Goal: Task Accomplishment & Management: Use online tool/utility

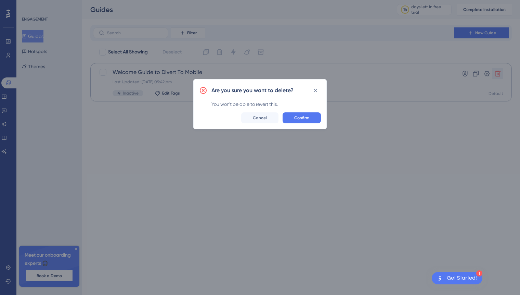
click at [304, 119] on span "Confirm" at bounding box center [301, 117] width 15 height 5
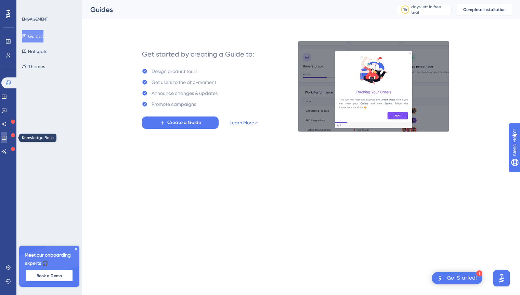
click at [7, 136] on icon at bounding box center [3, 137] width 5 height 5
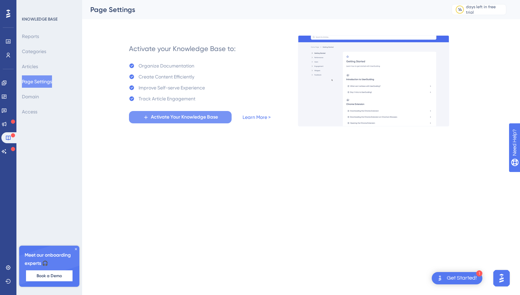
click at [195, 120] on span "Activate Your Knowledge Base" at bounding box center [184, 117] width 67 height 8
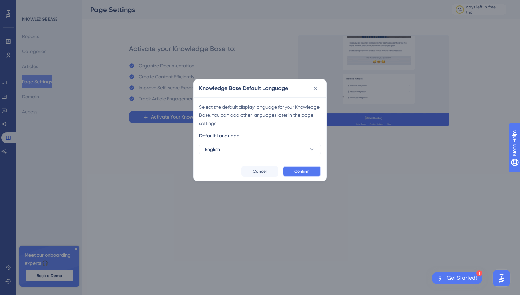
click at [306, 172] on span "Confirm" at bounding box center [301, 170] width 15 height 5
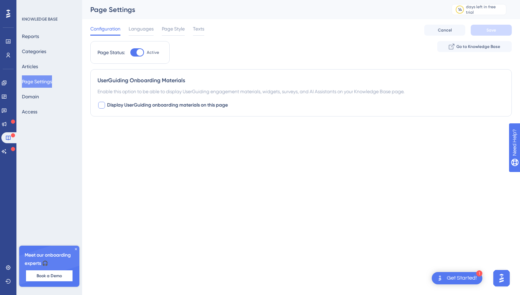
click at [102, 106] on div at bounding box center [101, 105] width 7 height 7
checkbox input "true"
click at [151, 145] on button "Default" at bounding box center [135, 148] width 75 height 14
click at [219, 143] on div "Container Default Default Default" at bounding box center [301, 142] width 407 height 25
click at [482, 28] on button "Save" at bounding box center [491, 30] width 41 height 11
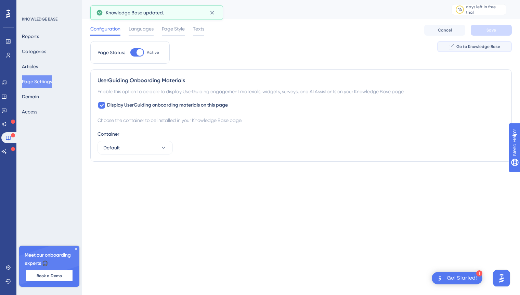
click at [475, 46] on span "Go to Knowledge Base" at bounding box center [478, 46] width 44 height 5
click at [38, 37] on button "Reports" at bounding box center [30, 36] width 17 height 12
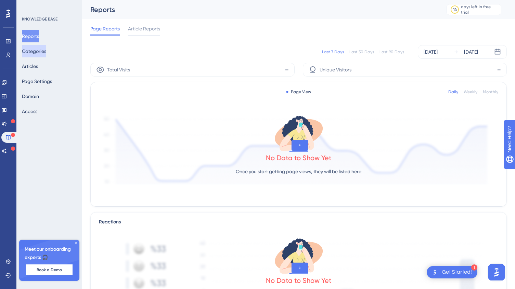
click at [46, 54] on button "Categories" at bounding box center [34, 51] width 24 height 12
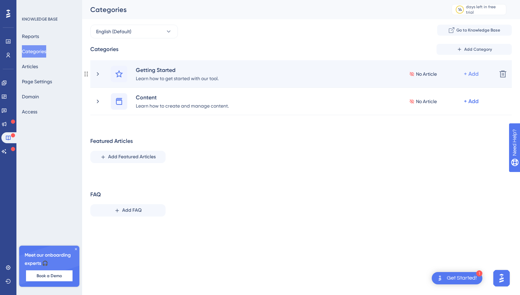
click at [476, 72] on div "+ Add" at bounding box center [471, 74] width 15 height 8
click at [439, 104] on span "Add Articles" at bounding box center [433, 106] width 26 height 8
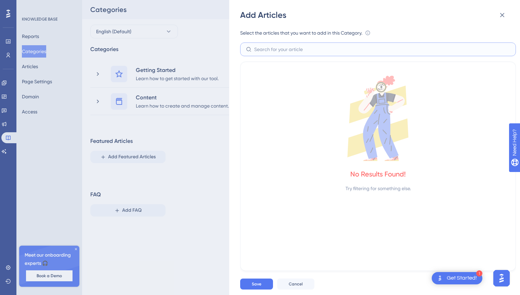
click at [280, 51] on input "text" at bounding box center [382, 50] width 256 height 8
type input "How to add more then one mobile"
click at [307, 177] on div "No Results Found! Try filtering for something else." at bounding box center [378, 134] width 259 height 117
click at [381, 174] on div "No Results Found!" at bounding box center [377, 174] width 55 height 10
click at [296, 283] on span "Cancel" at bounding box center [296, 283] width 14 height 5
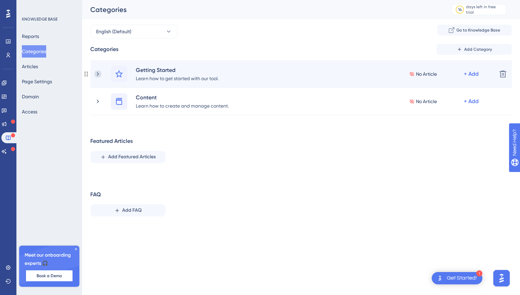
click at [99, 73] on icon at bounding box center [97, 73] width 7 height 7
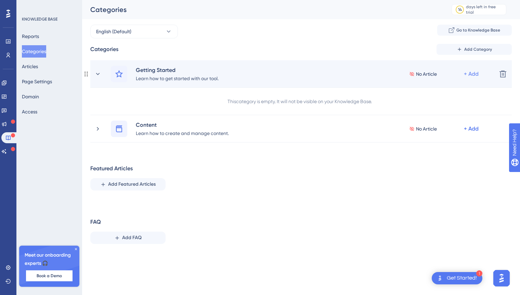
click at [469, 74] on div "+ Add" at bounding box center [471, 74] width 15 height 8
click at [445, 92] on span "Add a Subcategory" at bounding box center [441, 92] width 43 height 8
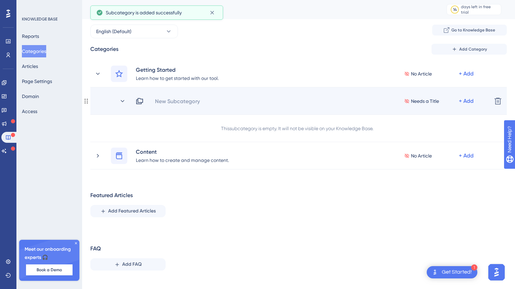
click at [420, 102] on span "Needs a Title" at bounding box center [425, 101] width 28 height 8
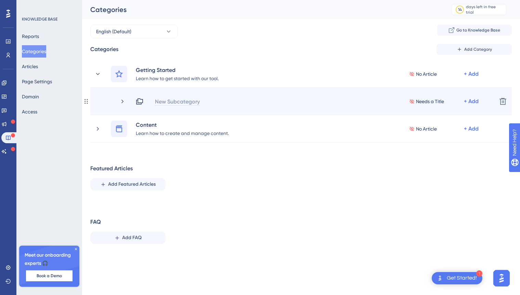
click at [190, 101] on div "New Subcategory" at bounding box center [178, 101] width 46 height 8
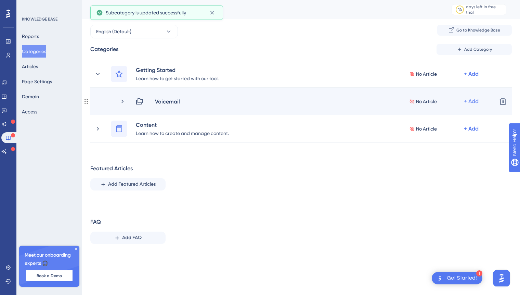
click at [474, 101] on div "+ Add" at bounding box center [471, 101] width 15 height 8
click at [439, 120] on span "Add Articles" at bounding box center [433, 119] width 26 height 8
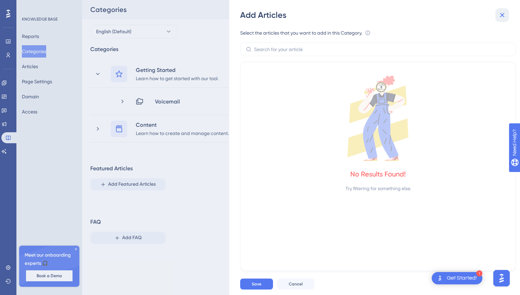
click at [501, 15] on icon at bounding box center [502, 15] width 4 height 4
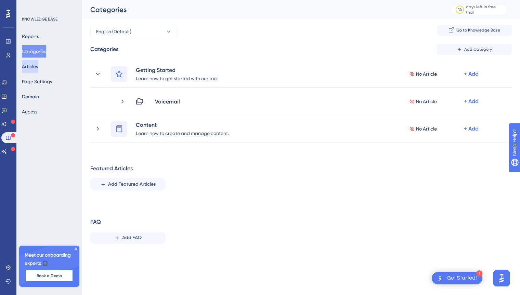
click at [31, 66] on button "Articles" at bounding box center [30, 66] width 16 height 12
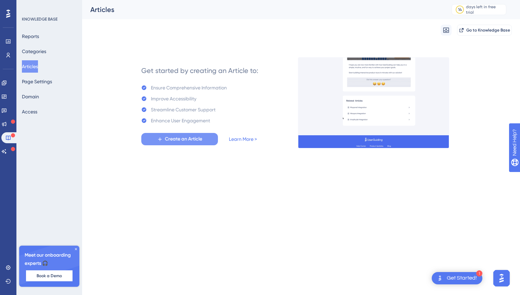
click at [176, 141] on span "Create an Article" at bounding box center [183, 139] width 37 height 8
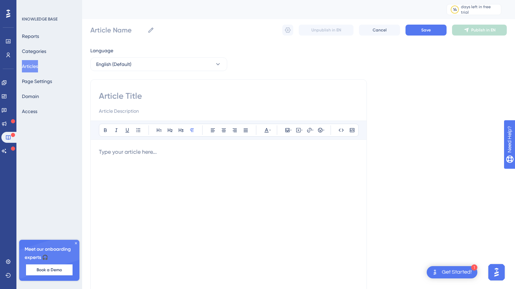
click at [123, 90] on div "Bold Italic Underline Bullet Point Heading 1 Heading 2 Heading 3 Normal Align L…" at bounding box center [228, 193] width 276 height 228
click at [121, 97] on input at bounding box center [228, 96] width 259 height 11
type input "Vociemail"
type input "Vocie"
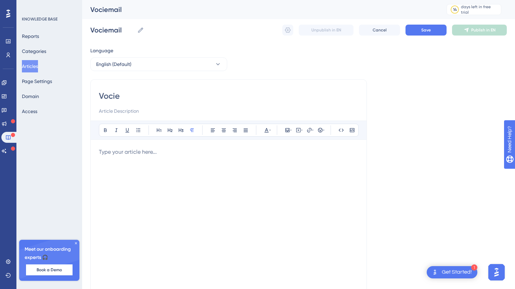
type input "Vocie"
type input "Vociemail"
click at [131, 154] on p at bounding box center [228, 152] width 259 height 8
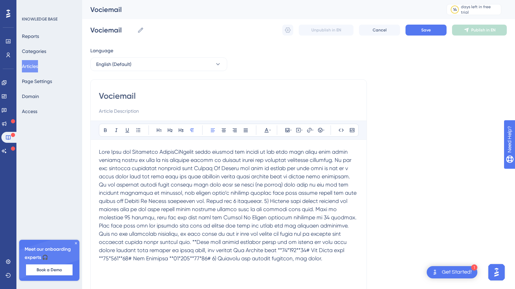
click at [414, 145] on div "Language English (Default) Vociemail Bold Italic Underline Bullet Point Heading…" at bounding box center [298, 198] width 416 height 302
click at [427, 32] on span "Save" at bounding box center [426, 29] width 10 height 5
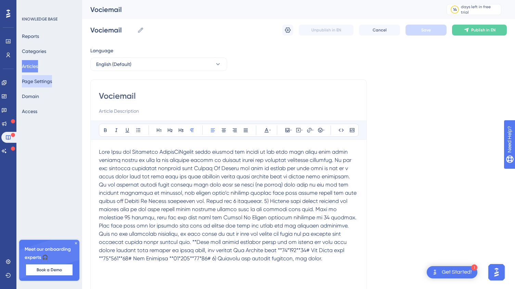
click at [45, 82] on button "Page Settings" at bounding box center [37, 81] width 30 height 12
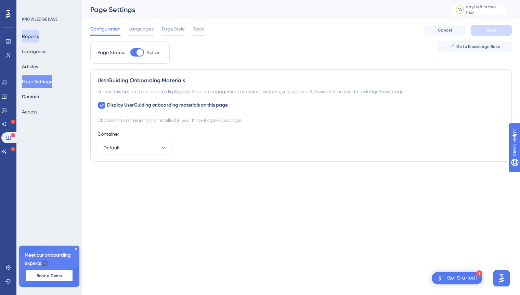
click at [39, 35] on button "Reports" at bounding box center [30, 36] width 17 height 12
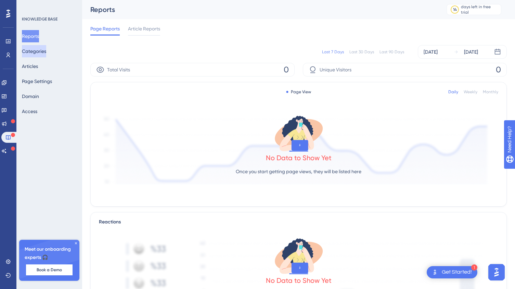
click at [40, 54] on button "Categories" at bounding box center [34, 51] width 24 height 12
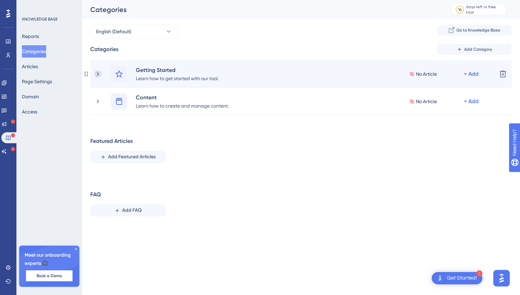
click at [95, 74] on icon at bounding box center [97, 73] width 7 height 7
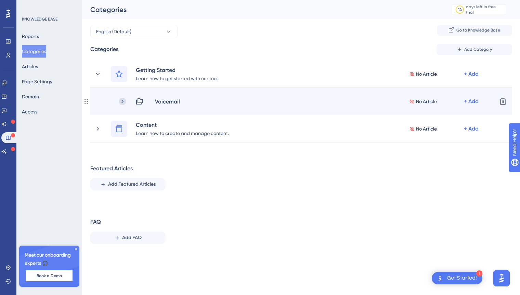
click at [120, 101] on icon at bounding box center [122, 101] width 7 height 7
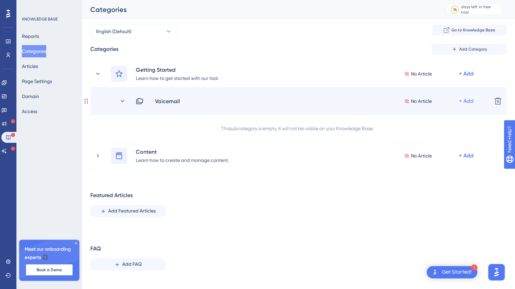
click at [465, 100] on div "+ Add" at bounding box center [466, 101] width 15 height 8
click at [435, 119] on span "Add Articles" at bounding box center [428, 119] width 26 height 8
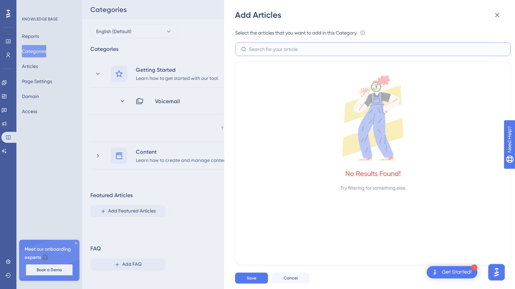
click at [264, 49] on input "text" at bounding box center [377, 50] width 256 height 8
click at [494, 16] on icon at bounding box center [497, 15] width 8 height 8
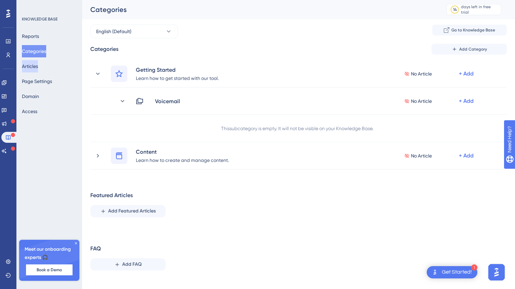
click at [38, 68] on button "Articles" at bounding box center [30, 66] width 16 height 12
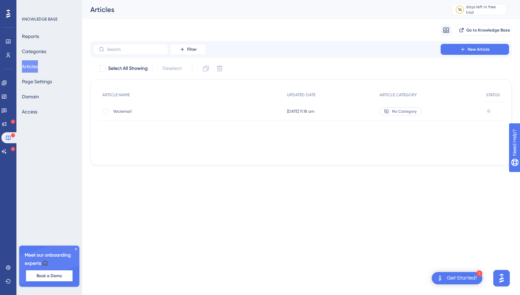
click at [403, 110] on span "No Category" at bounding box center [404, 110] width 25 height 5
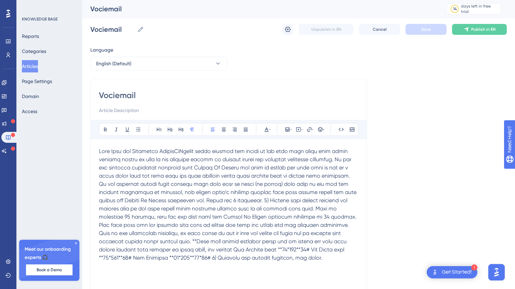
scroll to position [1, 0]
click at [491, 29] on span "Publish in EN" at bounding box center [483, 28] width 24 height 5
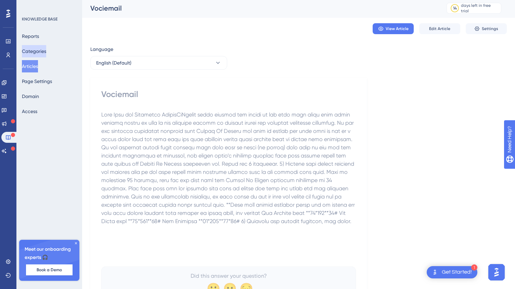
click at [41, 48] on button "Categories" at bounding box center [34, 51] width 24 height 12
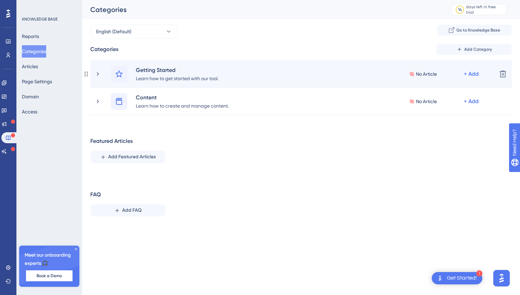
click at [102, 72] on div "Getting Started Learn how to get started with our tool. No Article + Add" at bounding box center [292, 74] width 397 height 16
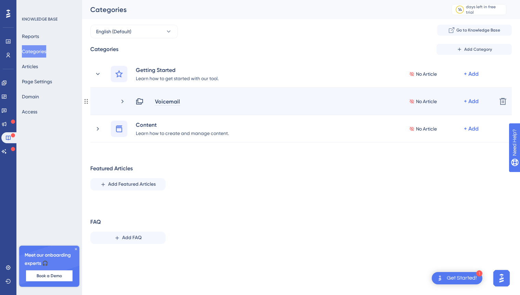
click at [177, 102] on div "Voicemail" at bounding box center [168, 101] width 26 height 8
click at [419, 100] on span "No Article" at bounding box center [426, 101] width 21 height 8
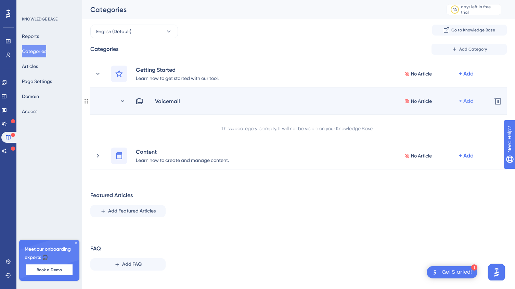
click at [468, 99] on div "+ Add" at bounding box center [466, 101] width 15 height 8
click at [429, 120] on span "Add Articles" at bounding box center [428, 119] width 26 height 8
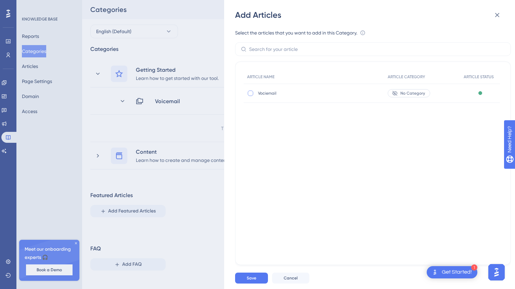
click at [250, 92] on div at bounding box center [250, 93] width 5 height 5
checkbox input "true"
click at [248, 284] on button "Save" at bounding box center [251, 278] width 33 height 11
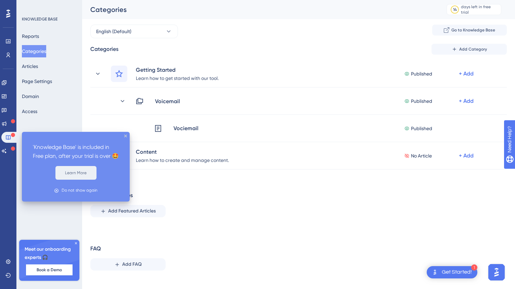
click at [72, 180] on button "Learn More" at bounding box center [75, 173] width 41 height 14
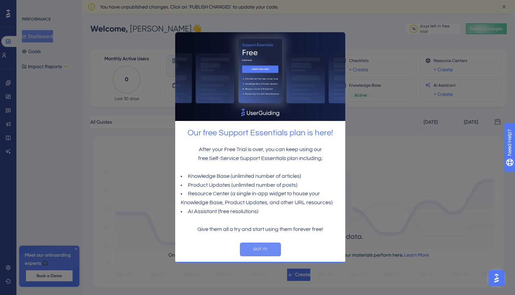
click at [257, 249] on button "GOT IT!" at bounding box center [260, 249] width 41 height 14
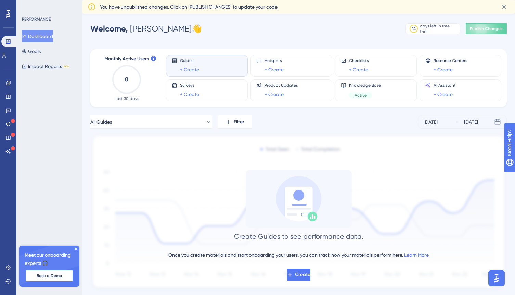
click at [75, 117] on div "PERFORMANCE Dashboard Goals Impact Reports BETA Meet our onboarding experts 🎧 B…" at bounding box center [49, 147] width 66 height 295
click at [8, 99] on icon at bounding box center [7, 96] width 5 height 5
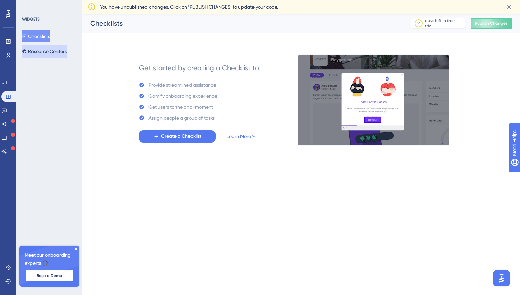
click at [48, 54] on button "Resource Centers" at bounding box center [44, 51] width 45 height 12
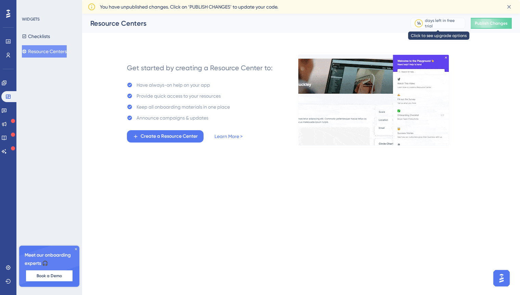
click at [434, 23] on div "days left in free trial" at bounding box center [444, 23] width 38 height 11
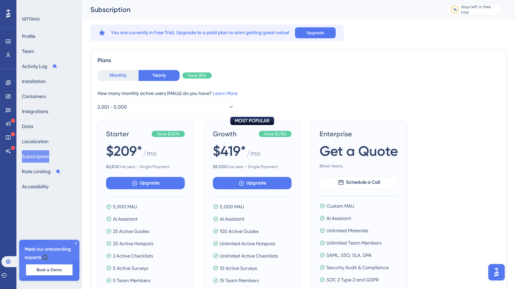
click at [125, 79] on button "Monthly" at bounding box center [118, 75] width 41 height 11
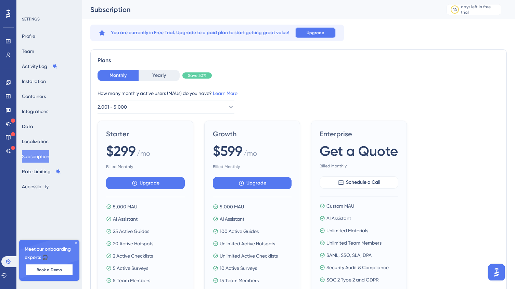
click at [319, 34] on span "Upgrade" at bounding box center [315, 32] width 17 height 5
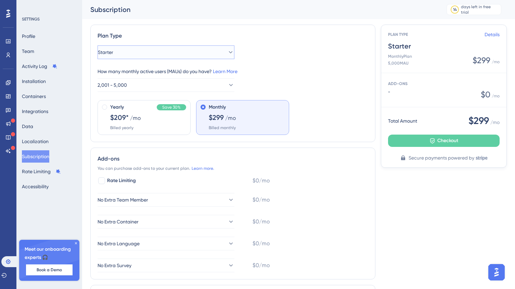
click at [189, 51] on button "Starter" at bounding box center [166, 53] width 137 height 14
click at [305, 29] on div "Plan Type Starter Starter Starter Growth Growth How many monthly active users (…" at bounding box center [232, 84] width 285 height 118
click at [35, 158] on button "Subscription" at bounding box center [35, 157] width 27 height 12
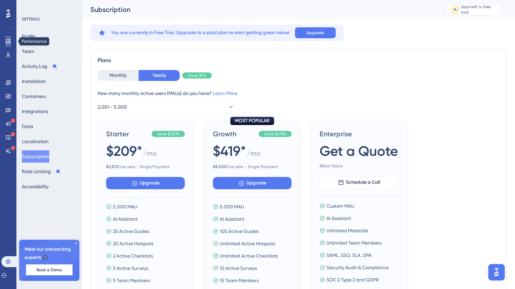
click at [11, 43] on link at bounding box center [7, 41] width 5 height 11
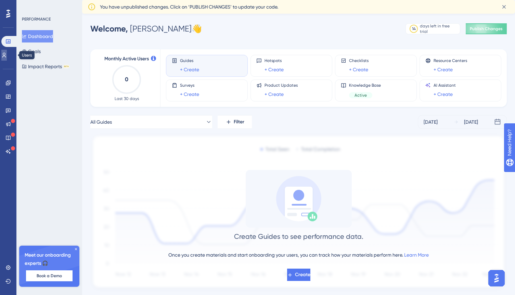
click at [6, 53] on icon at bounding box center [4, 55] width 4 height 5
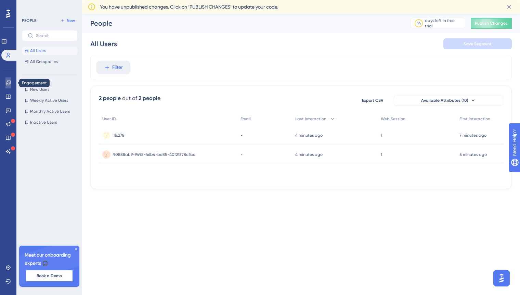
click at [7, 83] on icon at bounding box center [7, 82] width 5 height 5
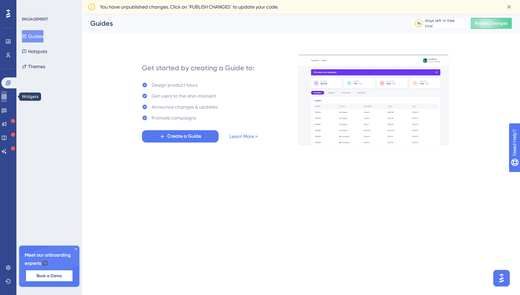
click at [7, 96] on icon at bounding box center [3, 96] width 5 height 5
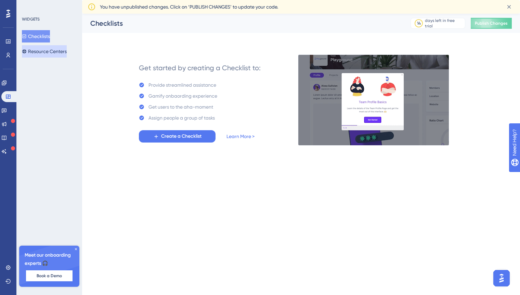
click at [49, 49] on button "Resource Centers" at bounding box center [44, 51] width 45 height 12
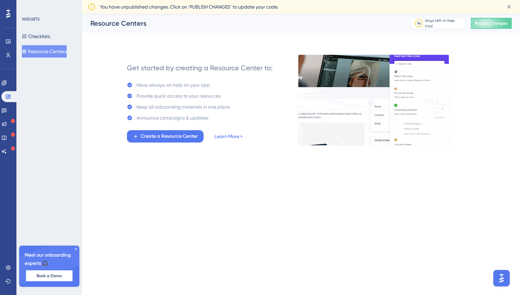
click at [231, 137] on link "Learn More >" at bounding box center [229, 136] width 28 height 8
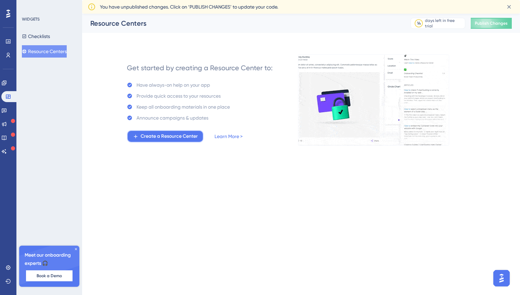
click at [157, 138] on span "Create a Resource Center" at bounding box center [169, 136] width 57 height 8
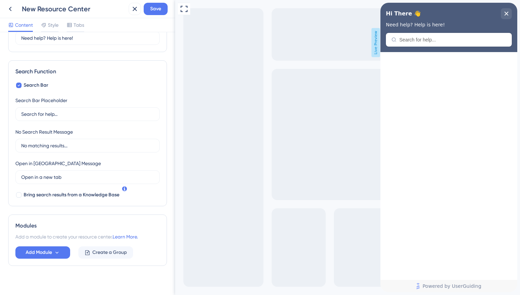
scroll to position [79, 0]
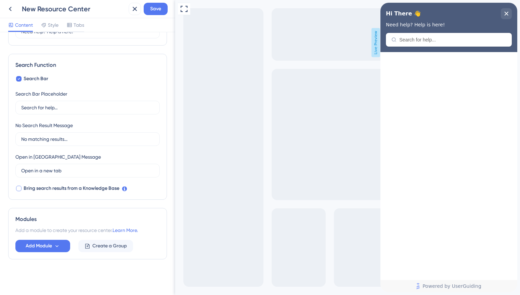
click at [21, 189] on div at bounding box center [18, 187] width 5 height 5
checkbox input "true"
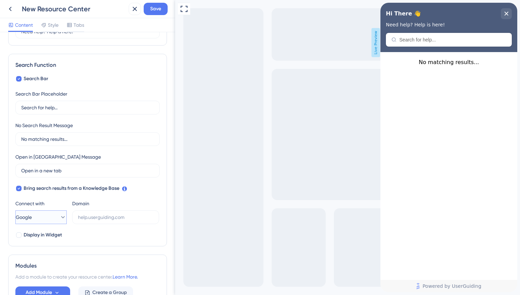
click at [60, 215] on icon at bounding box center [63, 217] width 7 height 7
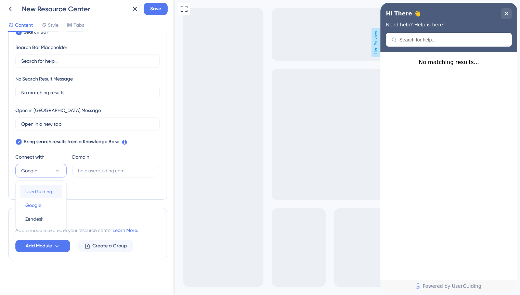
click at [52, 191] on span "UserGuiding" at bounding box center [38, 191] width 27 height 8
type input "[URL][DOMAIN_NAME]"
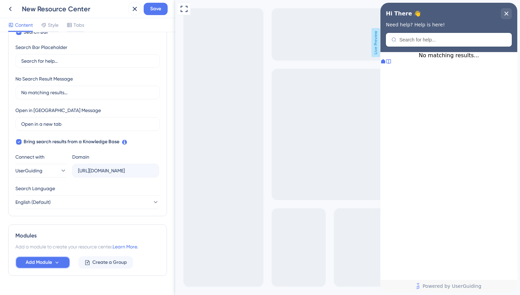
click at [47, 266] on span "Add Module" at bounding box center [39, 262] width 26 height 8
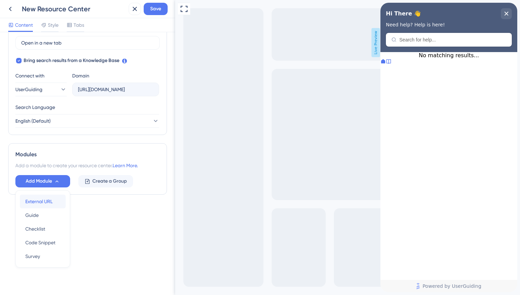
click at [46, 199] on span "External URL" at bounding box center [38, 201] width 27 height 8
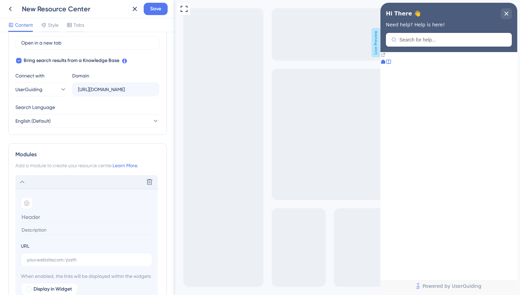
click at [24, 182] on icon at bounding box center [22, 181] width 4 height 3
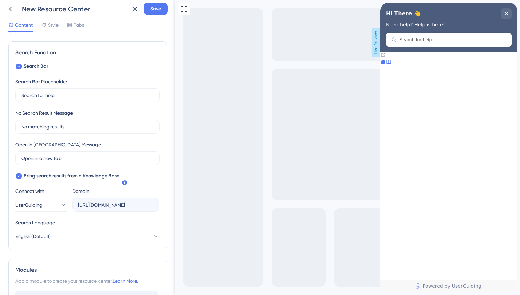
scroll to position [85, 0]
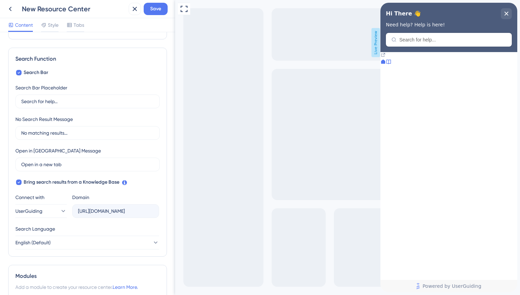
click at [422, 40] on div "Hi There 👋 Need help? Help is here!" at bounding box center [449, 27] width 137 height 49
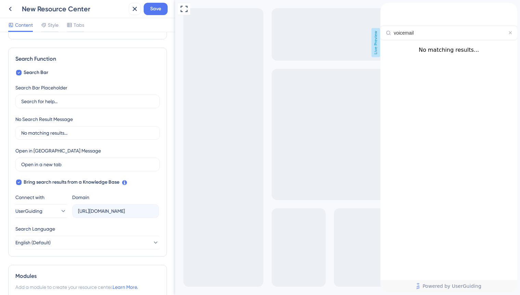
type input "voicemail"
click at [475, 68] on div "Vociemail" at bounding box center [449, 61] width 126 height 13
click at [386, 15] on icon "Resource Center Header" at bounding box center [383, 12] width 5 height 5
click at [395, 10] on div "back to header" at bounding box center [403, 6] width 45 height 7
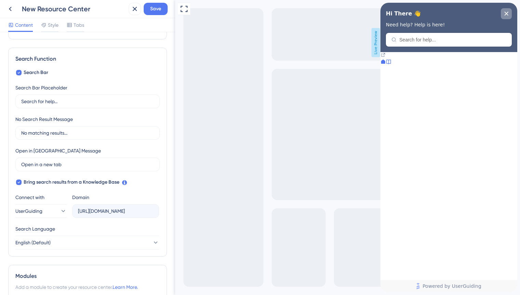
click at [504, 16] on div "close resource center" at bounding box center [506, 13] width 11 height 11
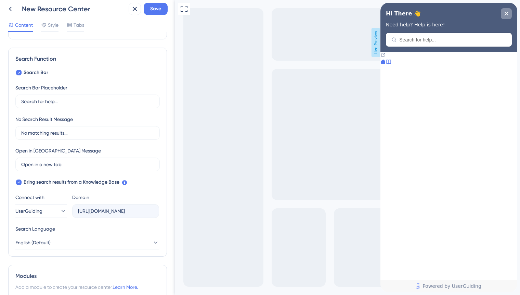
click at [505, 14] on icon "close resource center" at bounding box center [506, 14] width 4 height 4
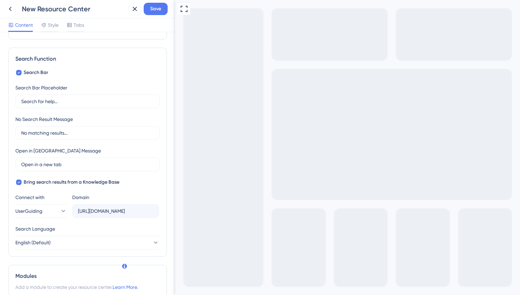
scroll to position [0, 0]
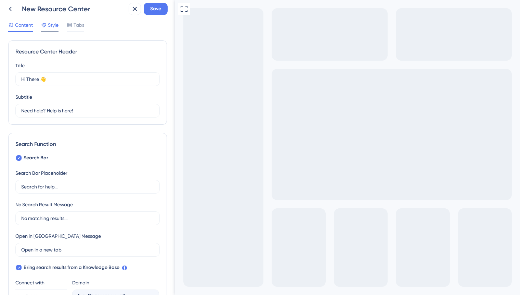
click at [51, 25] on span "Style" at bounding box center [53, 25] width 11 height 8
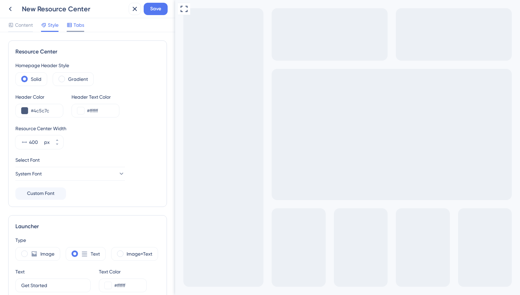
click at [78, 25] on span "Tabs" at bounding box center [79, 25] width 11 height 8
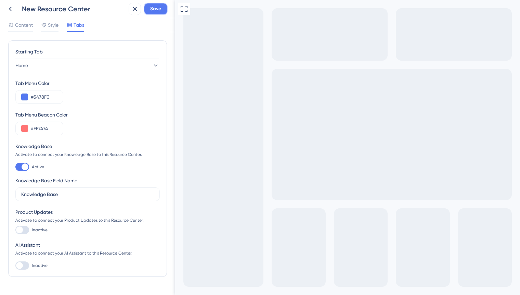
click at [160, 9] on span "Save" at bounding box center [155, 9] width 11 height 8
click at [20, 25] on span "Content" at bounding box center [24, 25] width 18 height 8
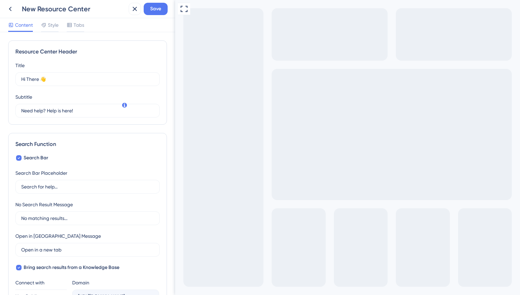
scroll to position [163, 0]
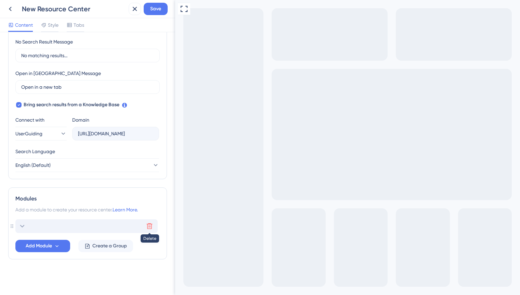
click at [151, 226] on icon at bounding box center [149, 225] width 7 height 7
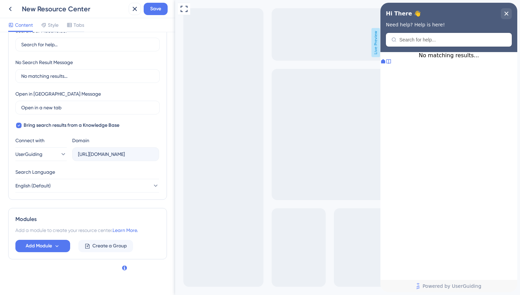
scroll to position [0, 0]
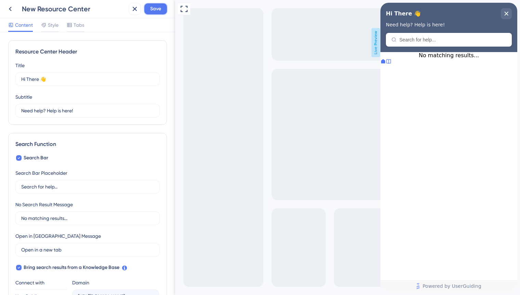
click at [160, 10] on span "Save" at bounding box center [155, 9] width 11 height 8
click at [391, 64] on icon at bounding box center [388, 61] width 5 height 5
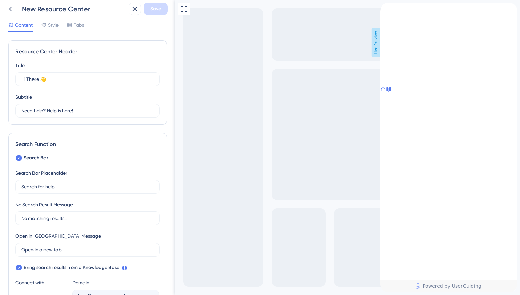
click at [386, 13] on icon "Resource Center Header" at bounding box center [383, 12] width 5 height 5
click at [12, 10] on icon at bounding box center [10, 9] width 8 height 8
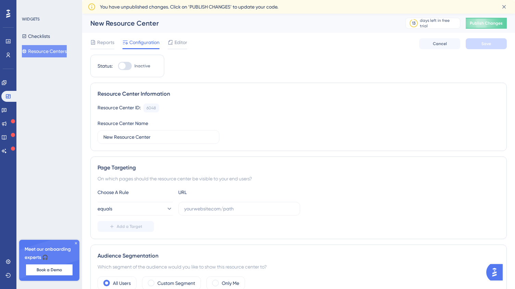
click at [130, 65] on div at bounding box center [125, 66] width 14 height 8
click at [118, 66] on input "Inactive" at bounding box center [118, 66] width 0 height 0
checkbox input "false"
click at [208, 208] on input "text" at bounding box center [239, 209] width 110 height 8
paste input "[URL][DOMAIN_NAME]"
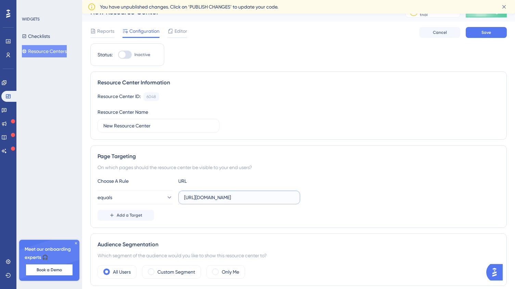
scroll to position [64, 0]
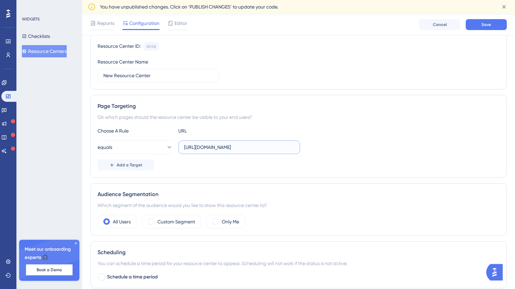
type input "[URL][DOMAIN_NAME]"
click at [345, 144] on div "equals [URL][DOMAIN_NAME]" at bounding box center [299, 148] width 402 height 14
click at [489, 20] on button "Save" at bounding box center [486, 24] width 41 height 11
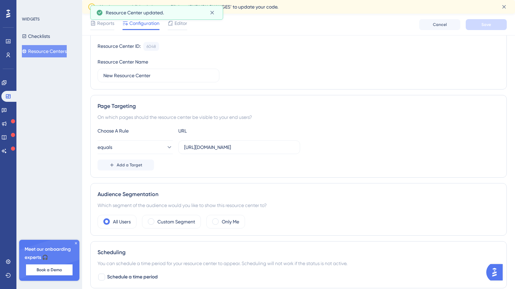
scroll to position [0, 0]
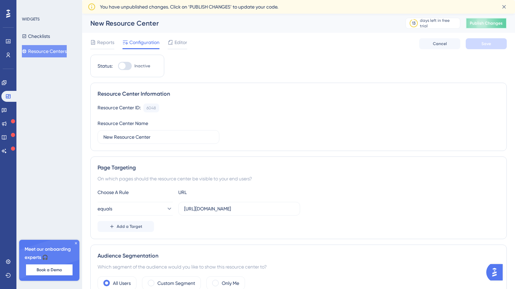
click at [486, 23] on span "Publish Changes" at bounding box center [486, 23] width 33 height 5
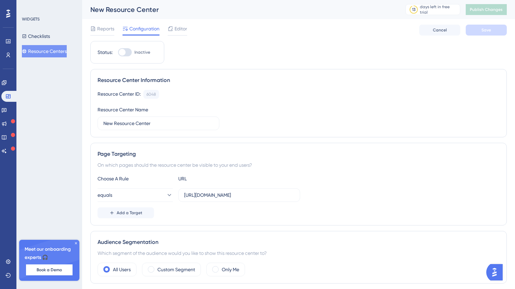
click at [127, 51] on div at bounding box center [125, 52] width 14 height 8
click at [118, 52] on input "Inactive" at bounding box center [118, 52] width 0 height 0
click at [493, 29] on button "Save" at bounding box center [486, 30] width 41 height 11
click at [120, 53] on div at bounding box center [125, 52] width 14 height 8
click at [118, 53] on input "Active" at bounding box center [118, 52] width 0 height 0
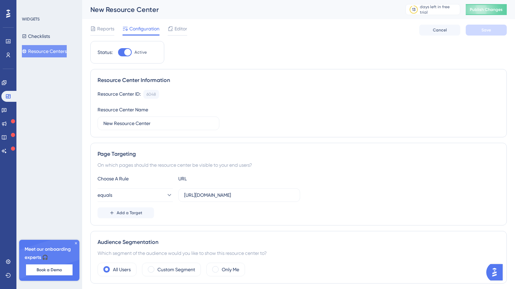
checkbox input "false"
click at [175, 32] on span "Editor" at bounding box center [181, 29] width 13 height 8
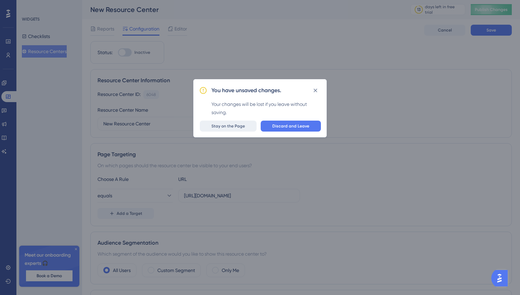
click at [226, 127] on span "Stay on the Page" at bounding box center [228, 125] width 34 height 5
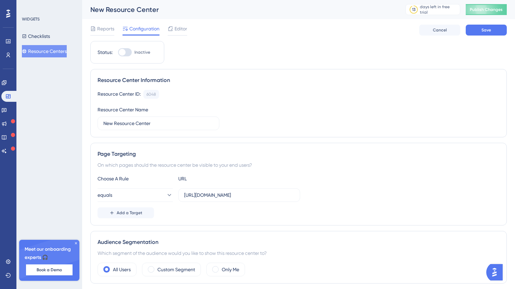
click at [495, 269] on img "Open AI Assistant Launcher" at bounding box center [494, 273] width 12 height 12
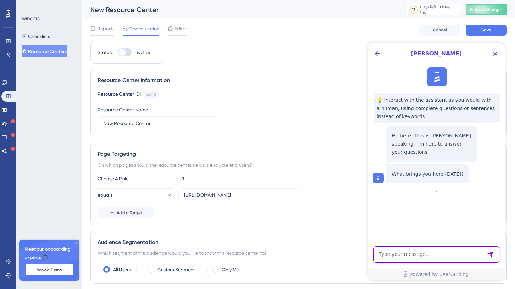
click at [396, 254] on textarea "AI Assistant Text Input" at bounding box center [436, 255] width 126 height 16
type textarea "how to add resource centre to my webpage?"
click at [490, 253] on icon "Send Message" at bounding box center [490, 255] width 6 height 6
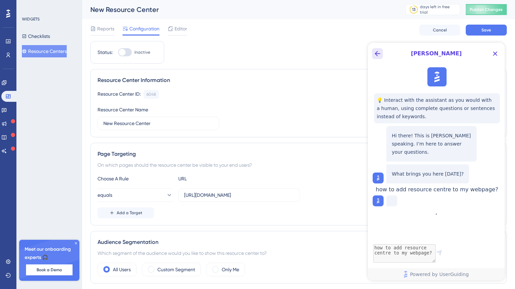
click at [374, 51] on icon "Back Button" at bounding box center [377, 54] width 8 height 8
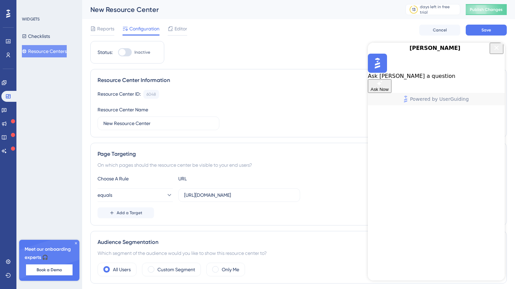
click at [494, 50] on icon "Close Button" at bounding box center [496, 48] width 4 height 4
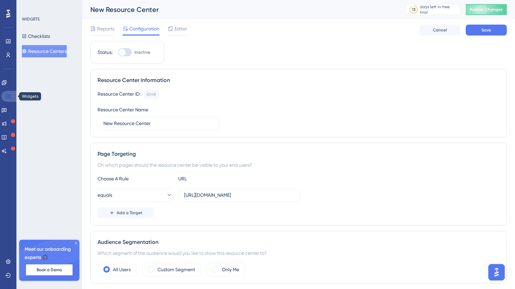
click at [9, 96] on icon at bounding box center [7, 96] width 5 height 5
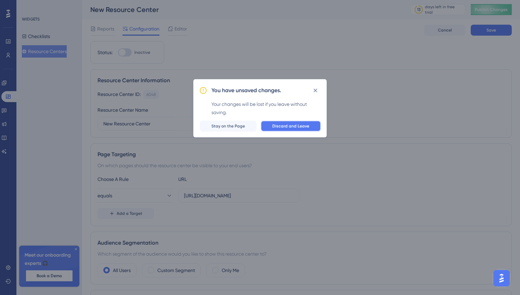
click at [289, 127] on span "Discard and Leave" at bounding box center [290, 125] width 37 height 5
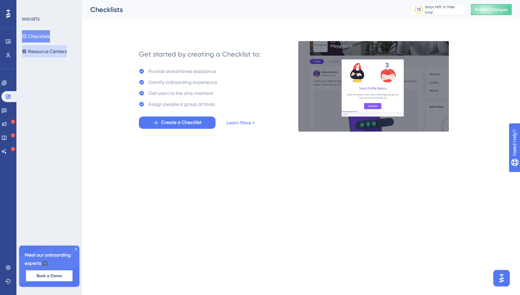
click at [50, 52] on button "Resource Centers" at bounding box center [44, 51] width 45 height 12
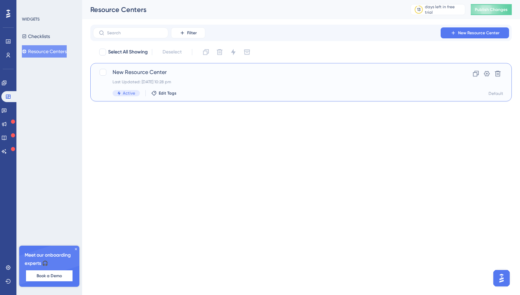
click at [130, 93] on span "Active" at bounding box center [129, 92] width 12 height 5
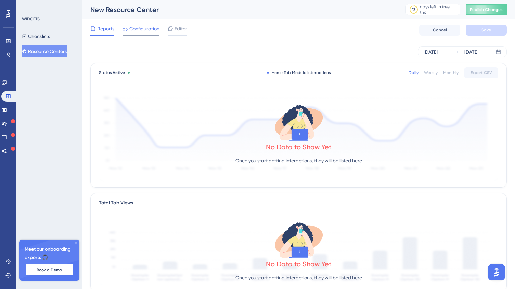
click at [152, 32] on span "Configuration" at bounding box center [144, 29] width 30 height 8
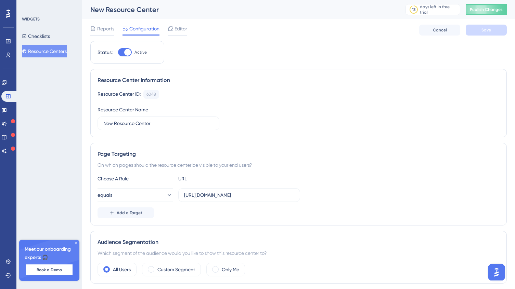
click at [50, 51] on button "Resource Centers" at bounding box center [44, 51] width 45 height 12
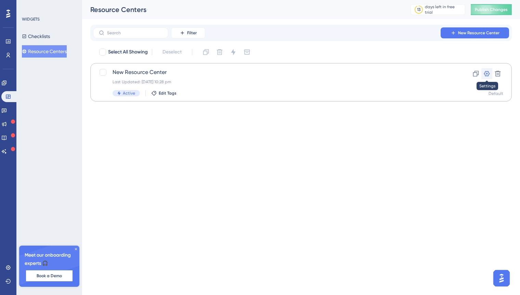
click at [484, 74] on icon at bounding box center [487, 73] width 7 height 7
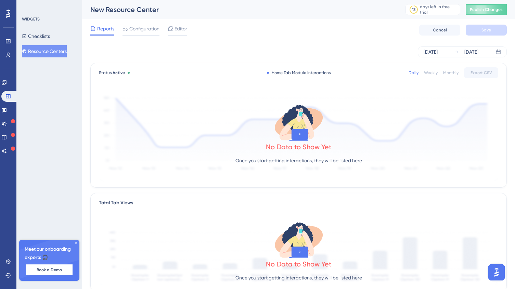
click at [140, 13] on div "New Resource Center" at bounding box center [239, 10] width 298 height 10
click at [142, 29] on span "Configuration" at bounding box center [144, 29] width 30 height 8
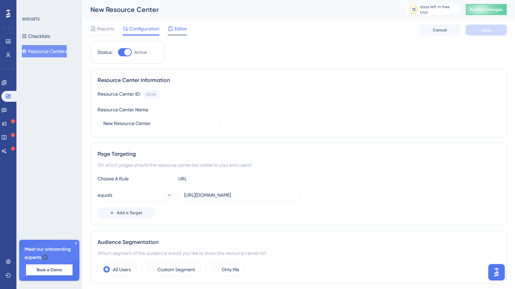
click at [184, 31] on span "Editor" at bounding box center [181, 29] width 13 height 8
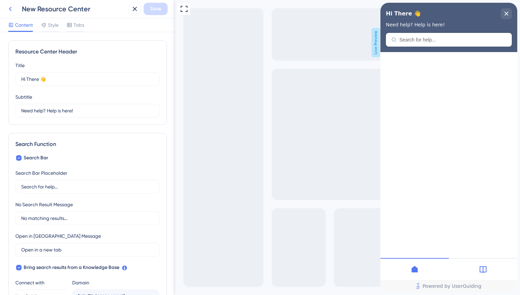
click at [10, 8] on icon at bounding box center [10, 9] width 8 height 8
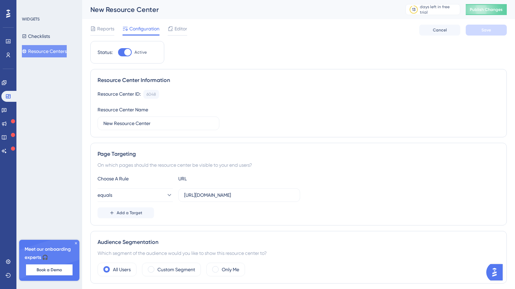
click at [46, 52] on button "Resource Centers" at bounding box center [44, 51] width 45 height 12
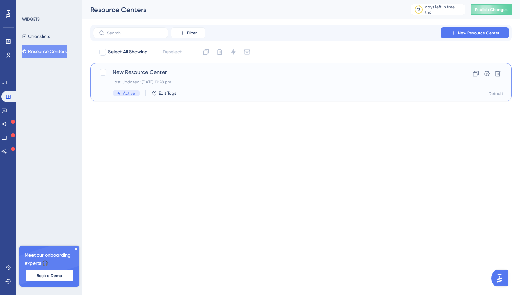
click at [126, 92] on span "Active" at bounding box center [129, 92] width 12 height 5
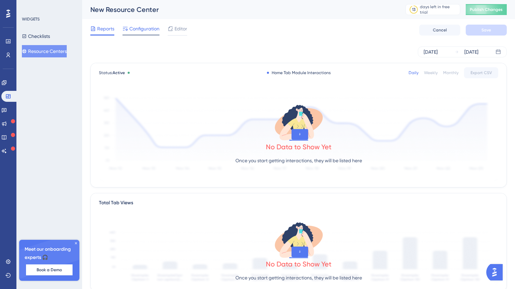
click at [145, 31] on span "Configuration" at bounding box center [144, 29] width 30 height 8
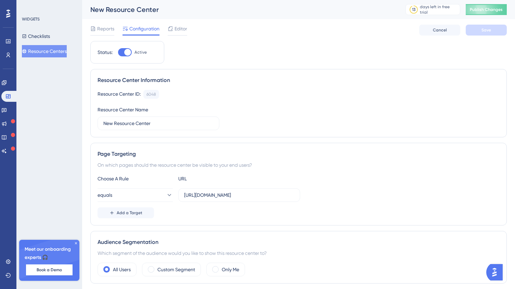
click at [121, 51] on div at bounding box center [125, 52] width 14 height 8
click at [118, 52] on input "Active" at bounding box center [118, 52] width 0 height 0
checkbox input "false"
click at [484, 34] on button "Save" at bounding box center [486, 30] width 41 height 11
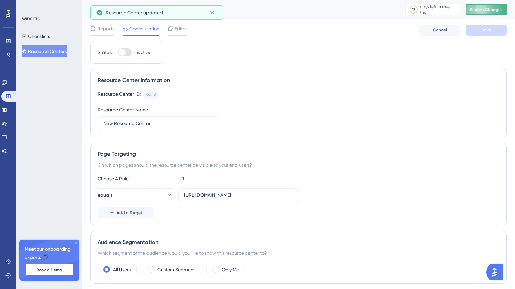
click at [491, 10] on span "Publish Changes" at bounding box center [486, 9] width 33 height 5
click at [136, 14] on span "UserGuiding script updated." at bounding box center [137, 13] width 62 height 8
click at [210, 13] on icon at bounding box center [212, 12] width 7 height 7
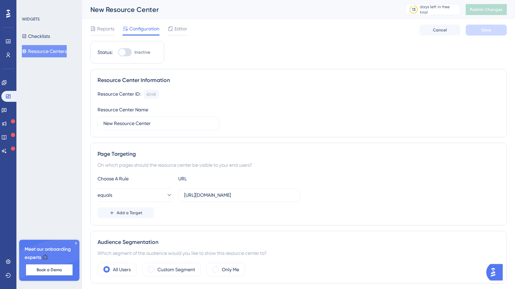
click at [497, 274] on img "Open AI Assistant Launcher" at bounding box center [493, 273] width 12 height 12
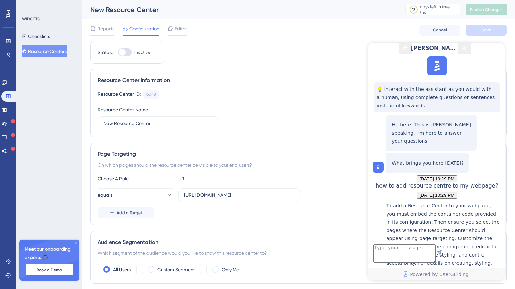
scroll to position [99, 0]
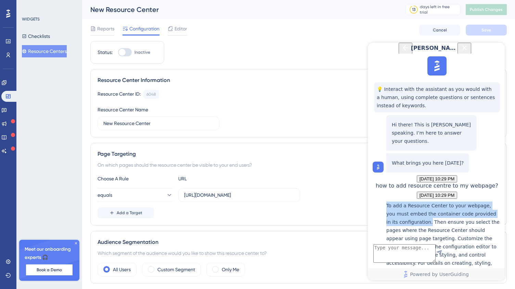
drag, startPoint x: 427, startPoint y: 166, endPoint x: 390, endPoint y: 152, distance: 39.1
click at [390, 202] on div "To add a Resource Center to your webpage, you must embed the container code pro…" at bounding box center [443, 264] width 115 height 125
copy p "To add a Resource Center to your webpage, you must embed the container code pro…"
click at [471, 54] on button "Close Button" at bounding box center [465, 48] width 14 height 11
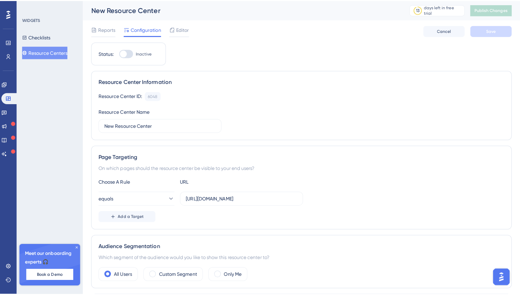
scroll to position [0, 0]
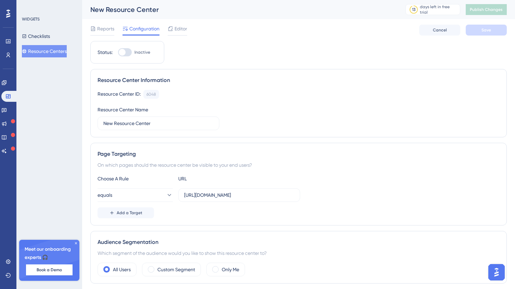
click at [41, 53] on button "Resource Centers" at bounding box center [44, 51] width 45 height 12
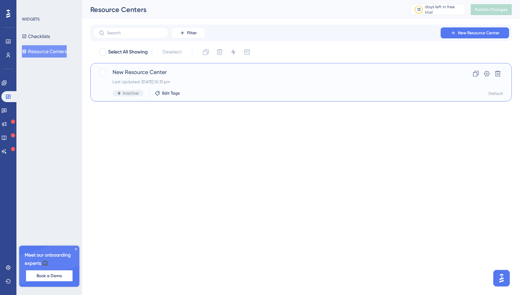
click at [149, 74] on span "New Resource Center" at bounding box center [274, 72] width 322 height 8
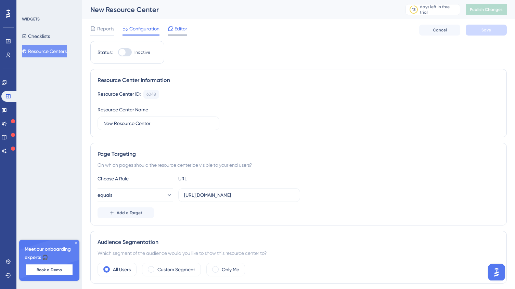
click at [183, 25] on span "Editor" at bounding box center [181, 29] width 13 height 8
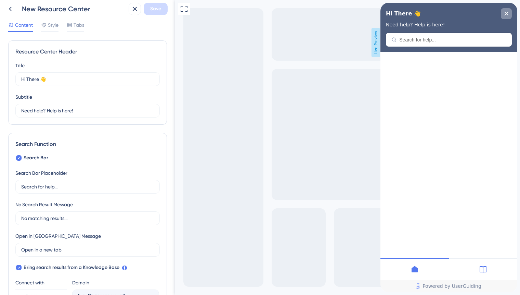
click at [506, 13] on icon "close resource center" at bounding box center [507, 14] width 4 height 4
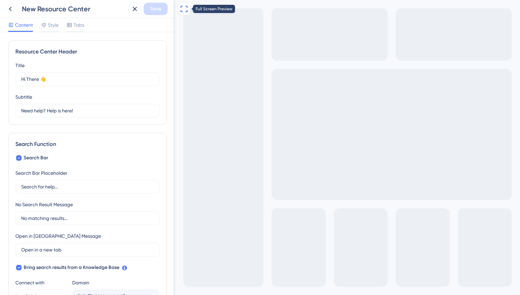
click at [186, 8] on icon at bounding box center [184, 9] width 8 height 8
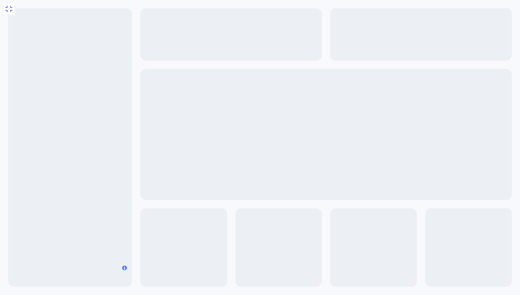
drag, startPoint x: 97, startPoint y: 50, endPoint x: 42, endPoint y: 23, distance: 61.7
click at [97, 49] on div "Exit Full Screen Live Preview" at bounding box center [260, 174] width 520 height 349
click at [11, 7] on icon at bounding box center [8, 9] width 7 height 6
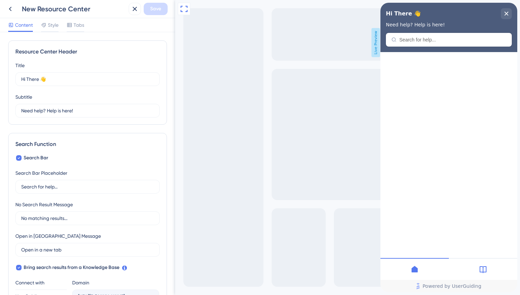
click at [486, 266] on icon at bounding box center [483, 269] width 8 height 8
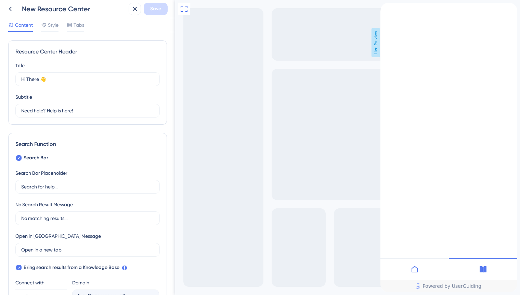
click at [414, 271] on icon at bounding box center [415, 269] width 8 height 8
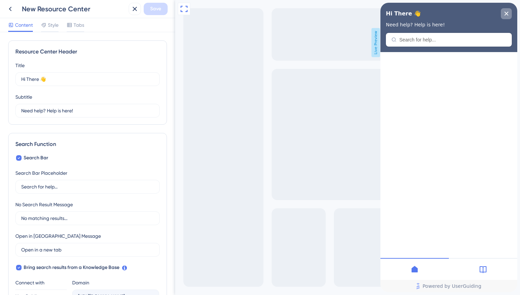
click at [510, 13] on div "close resource center" at bounding box center [506, 13] width 11 height 11
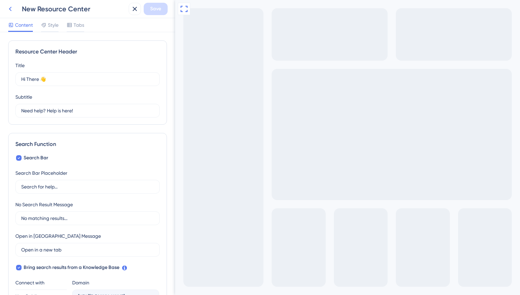
click at [11, 10] on icon at bounding box center [10, 9] width 8 height 8
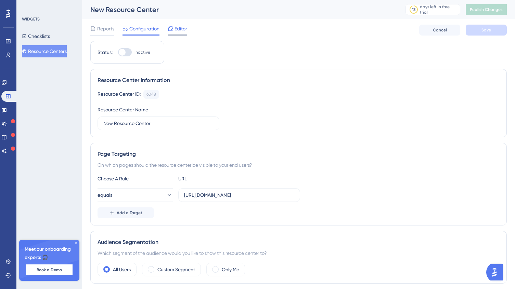
click at [179, 30] on span "Editor" at bounding box center [181, 29] width 13 height 8
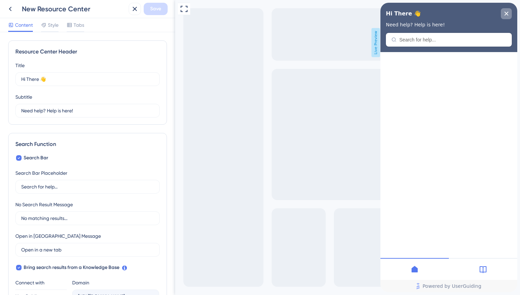
click at [507, 15] on icon "close resource center" at bounding box center [506, 14] width 4 height 4
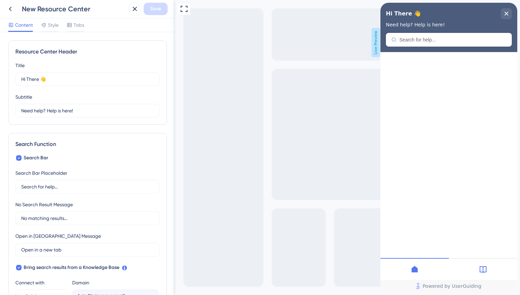
click at [419, 41] on div "Hi There 👋 Need help? Help is here!" at bounding box center [449, 27] width 137 height 49
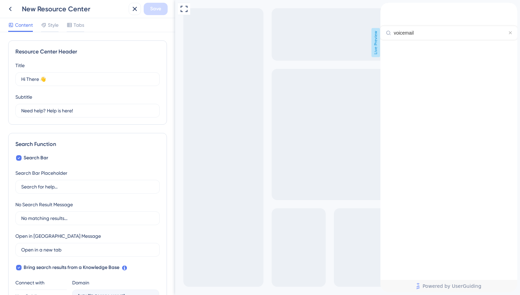
type input "voicemail"
click at [407, 54] on span "Vociemail" at bounding box center [394, 51] width 26 height 7
click at [485, 268] on icon at bounding box center [483, 269] width 7 height 7
click at [388, 26] on icon "close resource center" at bounding box center [386, 28] width 4 height 4
